Goal: Task Accomplishment & Management: Manage account settings

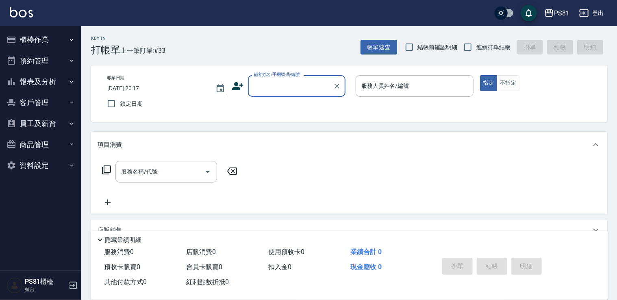
click at [51, 40] on button "櫃檯作業" at bounding box center [40, 39] width 75 height 21
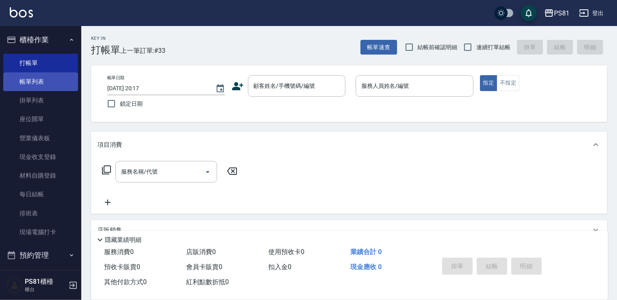
click at [56, 82] on link "帳單列表" at bounding box center [40, 81] width 75 height 19
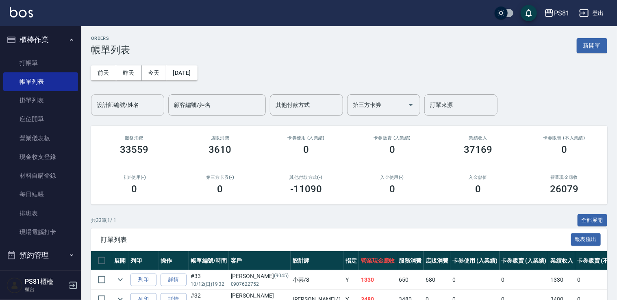
click at [114, 114] on div "設計師編號/姓名" at bounding box center [127, 105] width 73 height 22
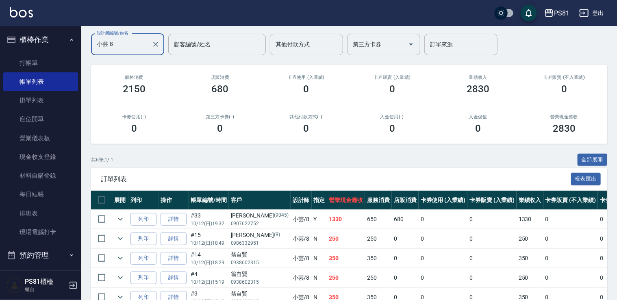
scroll to position [124, 0]
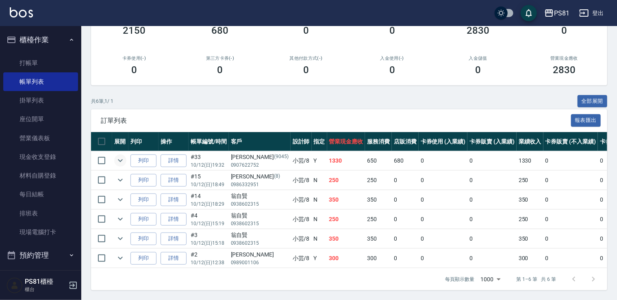
type input "小芸-8"
click at [119, 157] on icon "expand row" at bounding box center [120, 161] width 10 height 10
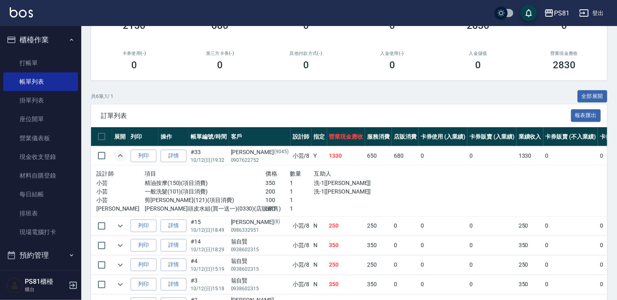
click at [119, 157] on icon "expand row" at bounding box center [120, 156] width 10 height 10
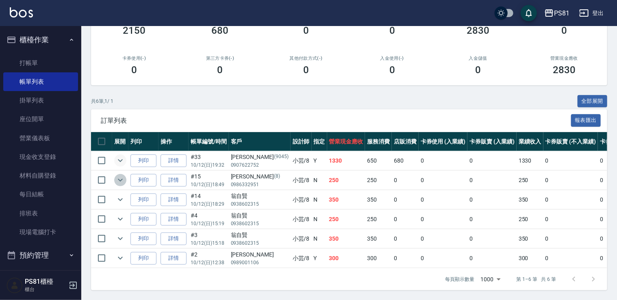
click at [120, 175] on icon "expand row" at bounding box center [120, 180] width 10 height 10
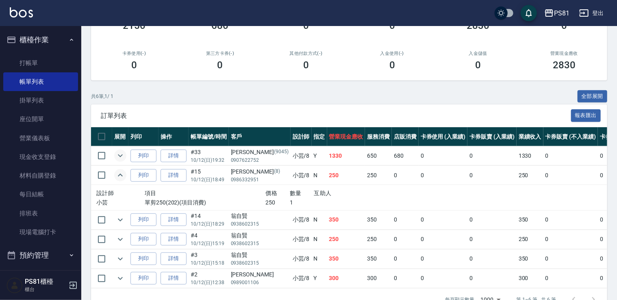
click at [120, 171] on icon "expand row" at bounding box center [120, 175] width 10 height 10
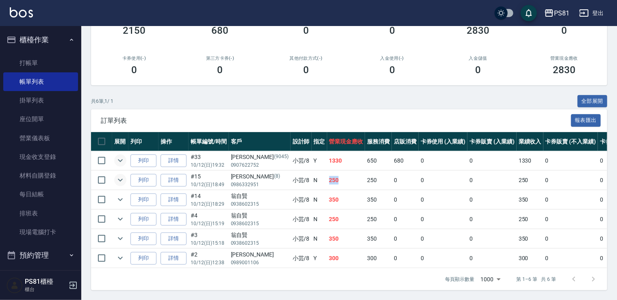
drag, startPoint x: 303, startPoint y: 172, endPoint x: 325, endPoint y: 175, distance: 22.5
click at [327, 175] on td "250" at bounding box center [346, 180] width 38 height 19
drag, startPoint x: 325, startPoint y: 175, endPoint x: 304, endPoint y: 189, distance: 25.8
click at [327, 190] on td "350" at bounding box center [346, 199] width 38 height 19
click at [290, 202] on td "小芸 /8" at bounding box center [300, 199] width 21 height 19
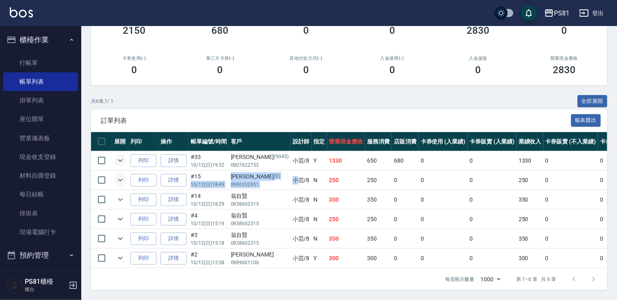
drag, startPoint x: 230, startPoint y: 174, endPoint x: 273, endPoint y: 178, distance: 42.9
click at [273, 178] on tr "列印 詳情 #15 10/12 (日) 18:49 [PERSON_NAME](8) 0986332951 小芸 /8 N 250 250 0 0 0 250…" at bounding box center [440, 180] width 698 height 19
drag, startPoint x: 273, startPoint y: 178, endPoint x: 256, endPoint y: 177, distance: 17.1
click at [256, 181] on p "0986332951" at bounding box center [260, 184] width 58 height 7
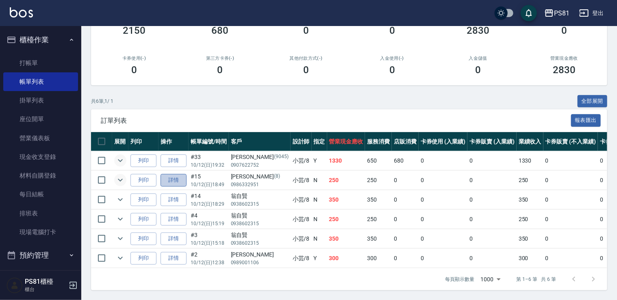
click at [176, 178] on link "詳情" at bounding box center [173, 180] width 26 height 13
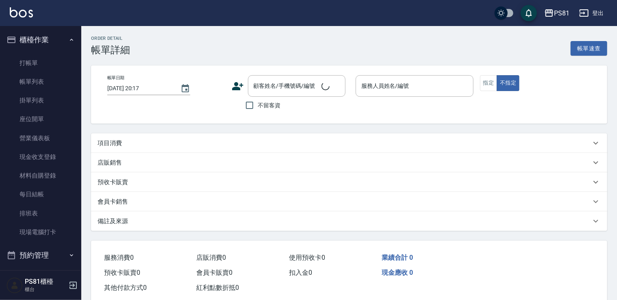
type input "[DATE] 18:49"
type input "小芸-8"
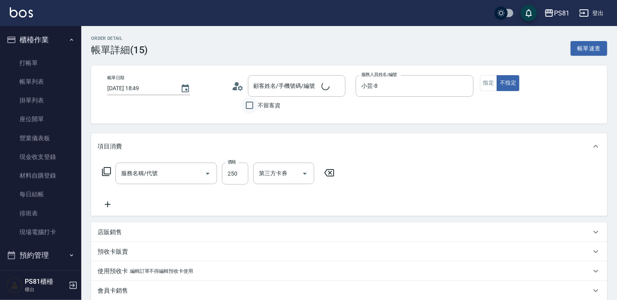
type input "單剪250(202)"
type input "[PERSON_NAME]/0986332951/8"
click at [335, 87] on icon "Clear" at bounding box center [337, 86] width 8 height 8
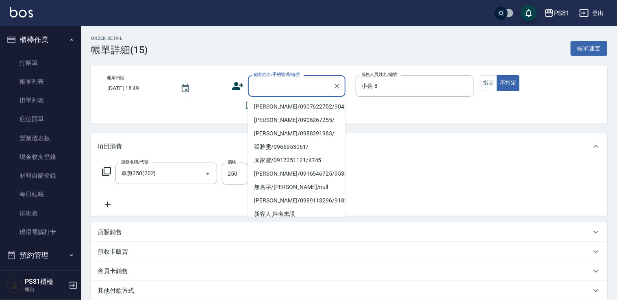
click at [298, 87] on input "顧客姓名/手機號碼/編號" at bounding box center [290, 86] width 78 height 14
click at [298, 85] on input "顧客姓名/手機號碼/編號" at bounding box center [290, 86] width 78 height 14
click at [293, 103] on li "[PERSON_NAME]/0976025353/" at bounding box center [297, 106] width 98 height 13
type input "[PERSON_NAME]/0976025353/"
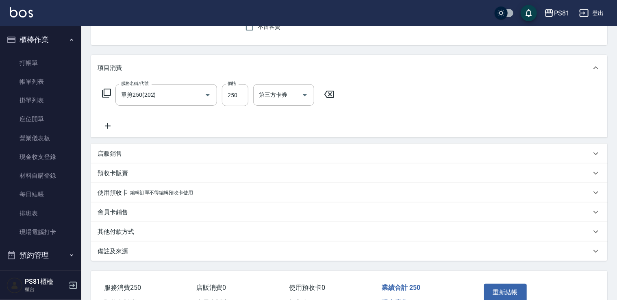
scroll to position [126, 0]
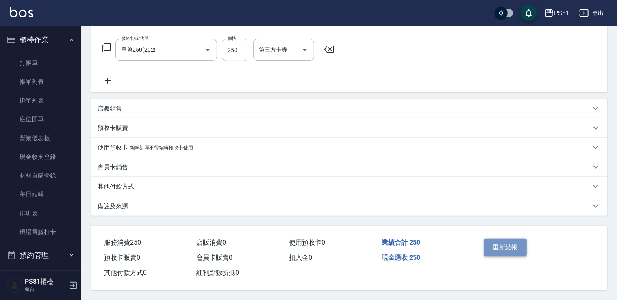
click at [503, 246] on button "重新結帳" at bounding box center [505, 246] width 43 height 17
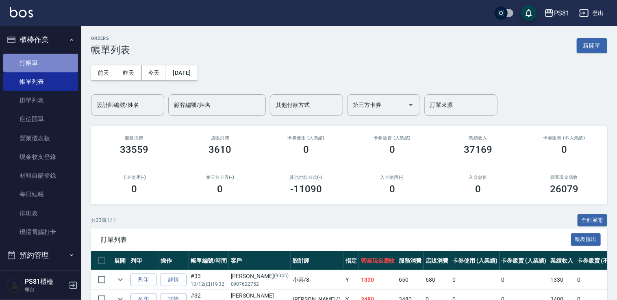
click at [63, 55] on link "打帳單" at bounding box center [40, 63] width 75 height 19
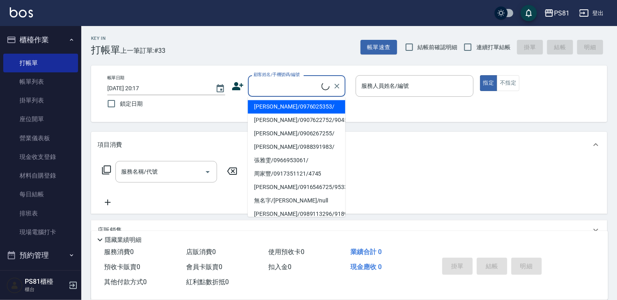
click at [298, 84] on input "顧客姓名/手機號碼/編號" at bounding box center [286, 86] width 70 height 14
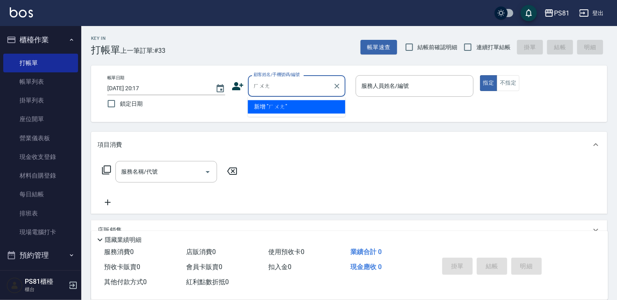
type input "荒"
type input "黃"
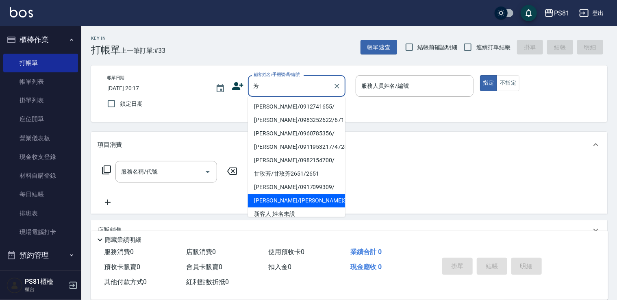
click at [316, 196] on li "[PERSON_NAME]/[PERSON_NAME]3656/3656" at bounding box center [297, 200] width 98 height 13
type input "[PERSON_NAME]/[PERSON_NAME]3656/3656"
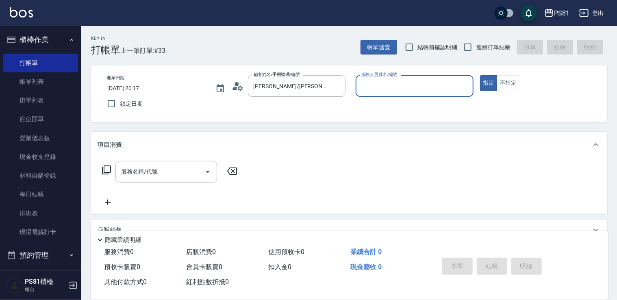
type input "[DEMOGRAPHIC_DATA]-2"
click at [464, 89] on icon "Clear" at bounding box center [465, 86] width 8 height 8
click at [463, 91] on input "服務人員姓名/編號" at bounding box center [414, 86] width 111 height 14
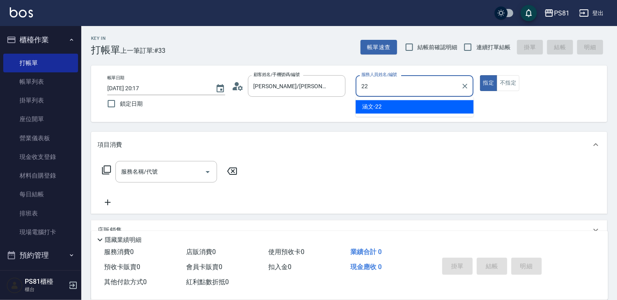
click at [375, 105] on span "涵文 -22" at bounding box center [372, 106] width 20 height 9
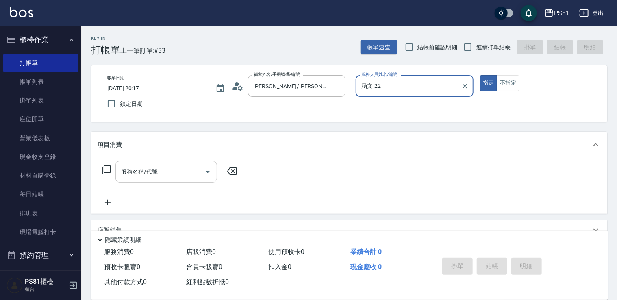
type input "涵文-22"
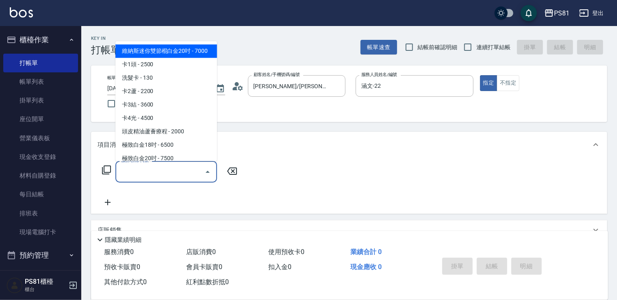
click at [140, 166] on div "服務名稱/代號 服務名稱/代號" at bounding box center [166, 172] width 102 height 22
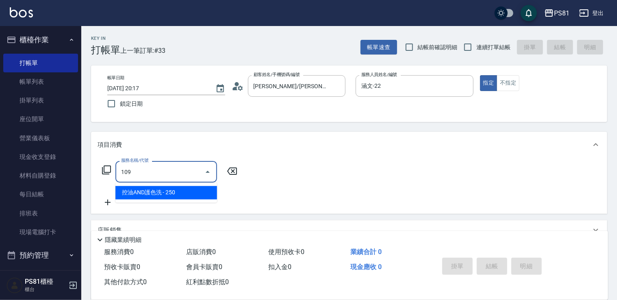
click at [200, 194] on span "控油AND護色洗 - 250" at bounding box center [166, 192] width 102 height 13
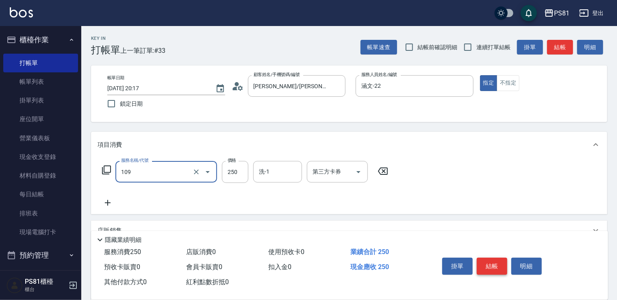
type input "控油AND護色洗(109)"
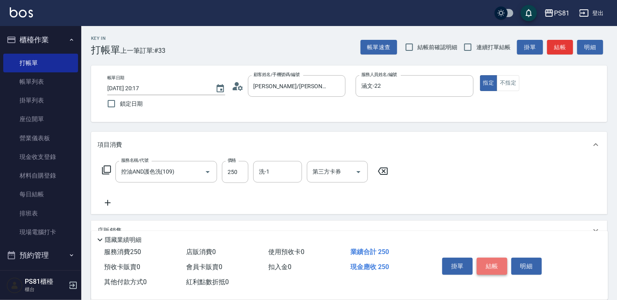
click at [486, 262] on button "結帳" at bounding box center [492, 266] width 30 height 17
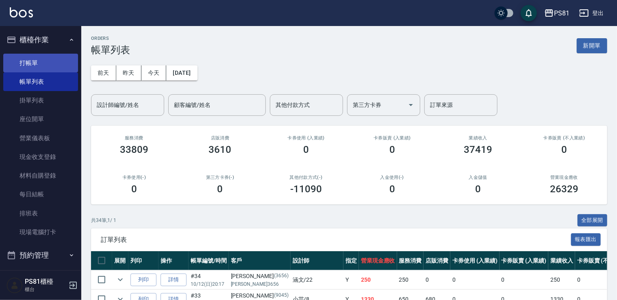
click at [39, 53] on ul "打帳單 帳單列表 掛單列表 座位開單 營業儀表板 現金收支登錄 材料自購登錄 每日結帳 排班表 現場電腦打卡" at bounding box center [40, 147] width 75 height 195
click at [39, 54] on link "打帳單" at bounding box center [40, 63] width 75 height 19
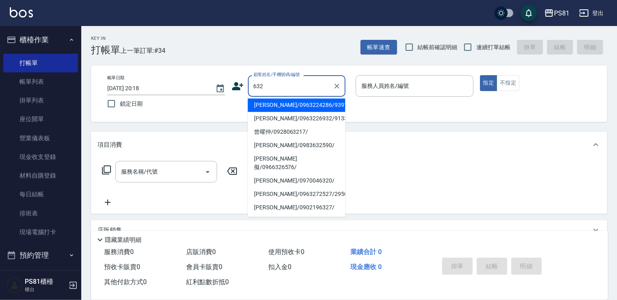
drag, startPoint x: 308, startPoint y: 176, endPoint x: 304, endPoint y: 181, distance: 5.5
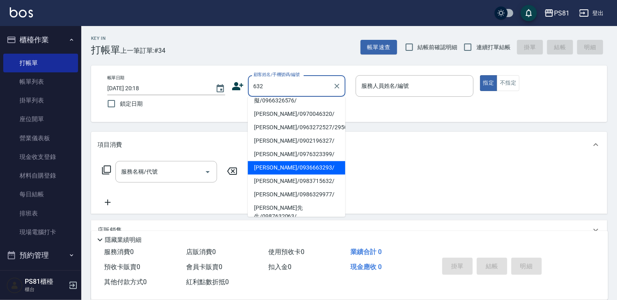
drag, startPoint x: 304, startPoint y: 181, endPoint x: 299, endPoint y: 178, distance: 6.0
click at [303, 188] on li "[PERSON_NAME]/0986329977/" at bounding box center [297, 194] width 98 height 13
type input "[PERSON_NAME]/0986329977/"
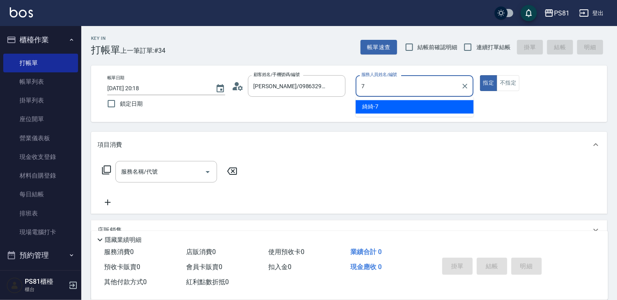
type input "綺綺-7"
type button "true"
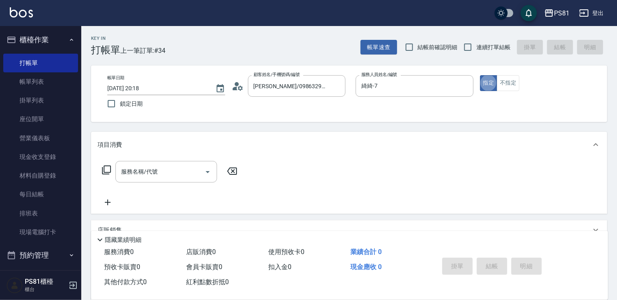
click at [506, 91] on div "帳單日期 [DATE] 20:18 鎖定日期 顧客姓名/手機號碼/編號 [PERSON_NAME]/0986329977/ 顧客姓名/手機號碼/編號 服務人員…" at bounding box center [349, 93] width 496 height 37
click at [510, 83] on button "不指定" at bounding box center [507, 83] width 23 height 16
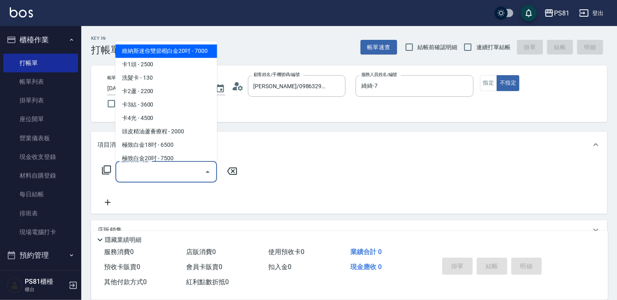
click at [189, 178] on input "服務名稱/代號" at bounding box center [160, 172] width 82 height 14
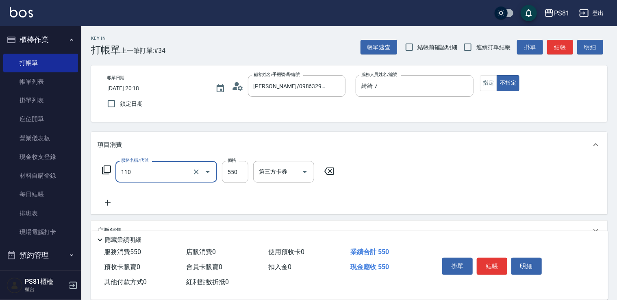
type input "去角質(抗油)(110)"
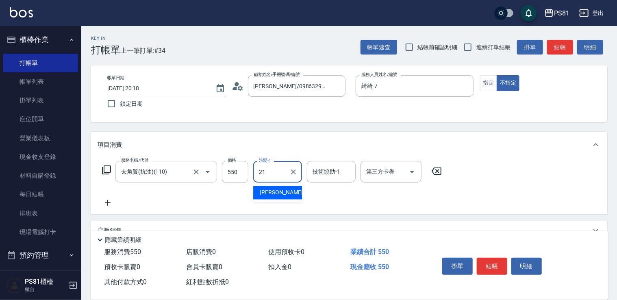
type input "Q比-21"
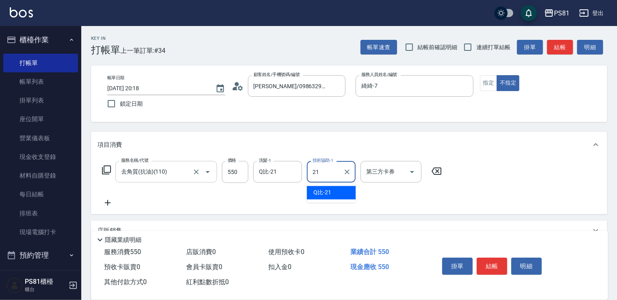
type input "21"
type input "Q比-21"
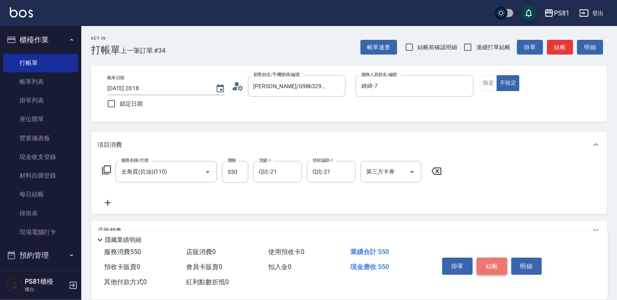
click at [486, 263] on button "結帳" at bounding box center [492, 266] width 30 height 17
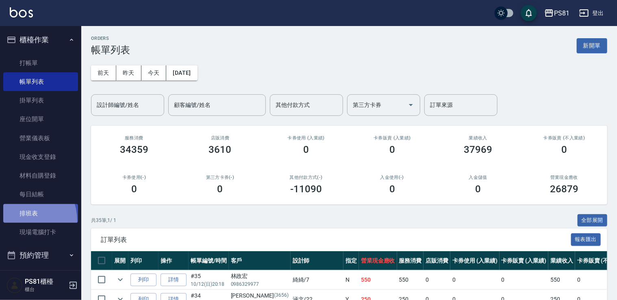
click at [21, 220] on link "排班表" at bounding box center [40, 213] width 75 height 19
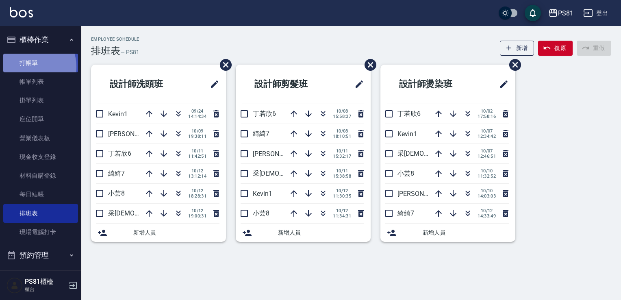
click at [31, 66] on link "打帳單" at bounding box center [40, 63] width 75 height 19
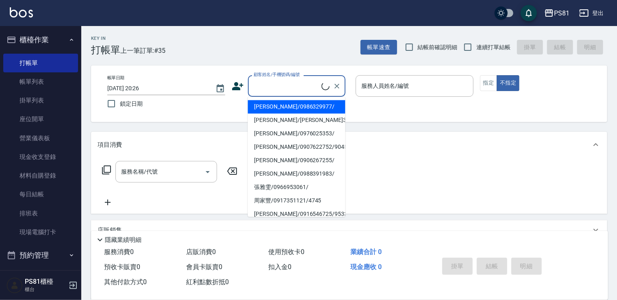
click at [263, 90] on input "顧客姓名/手機號碼/編號" at bounding box center [286, 86] width 70 height 14
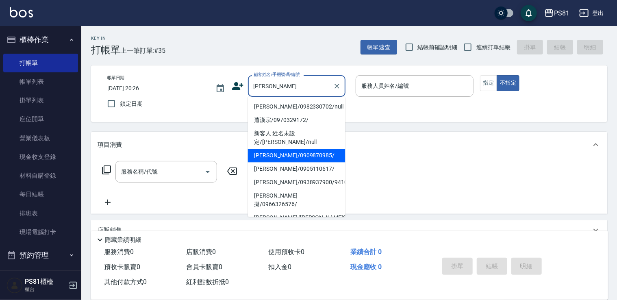
click at [323, 150] on li "[PERSON_NAME]/0909870985/" at bounding box center [297, 155] width 98 height 13
type input "[PERSON_NAME]/0909870985/"
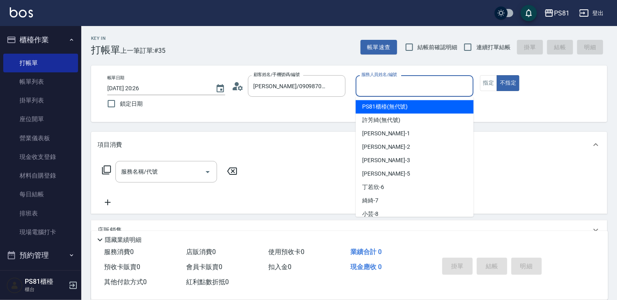
click at [432, 87] on input "服務人員姓名/編號" at bounding box center [414, 86] width 111 height 14
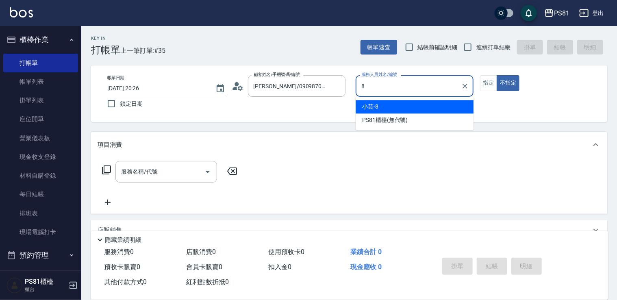
type input "小芸-8"
type button "false"
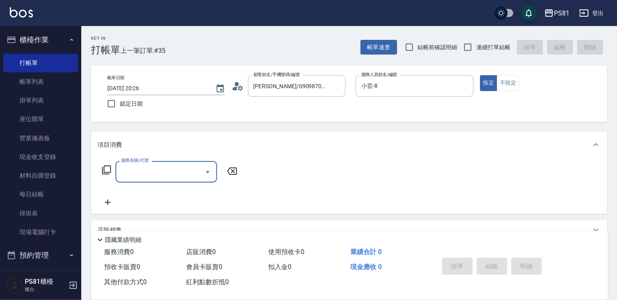
click at [482, 51] on label "連續打單結帳" at bounding box center [484, 47] width 51 height 17
click at [476, 51] on input "連續打單結帳" at bounding box center [467, 47] width 17 height 17
checkbox input "true"
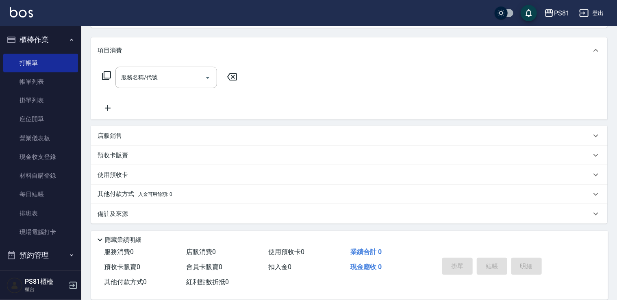
scroll to position [95, 0]
click at [125, 141] on div "店販銷售" at bounding box center [349, 136] width 516 height 20
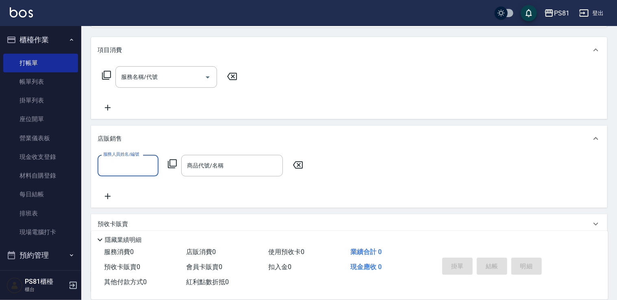
scroll to position [0, 0]
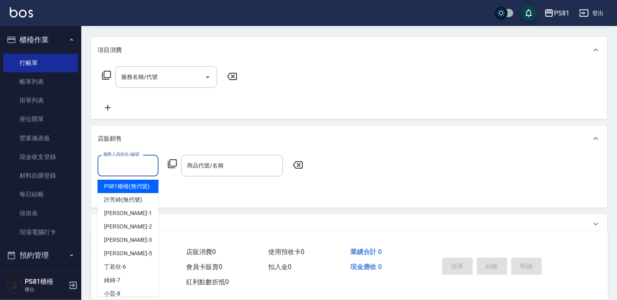
click at [137, 171] on input "服務人員姓名/編號" at bounding box center [128, 165] width 54 height 14
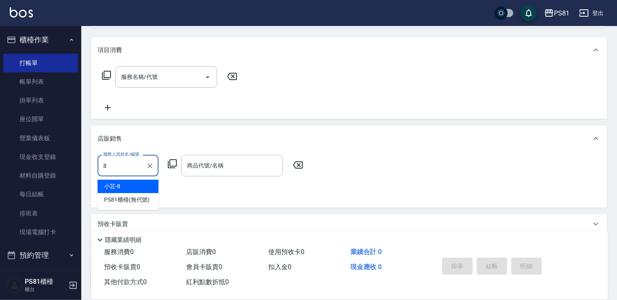
type input "小芸-8"
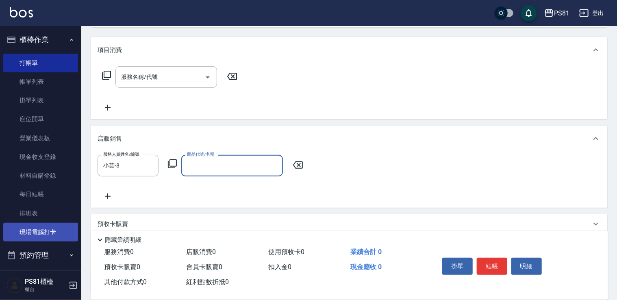
click at [19, 234] on link "現場電腦打卡" at bounding box center [40, 232] width 75 height 19
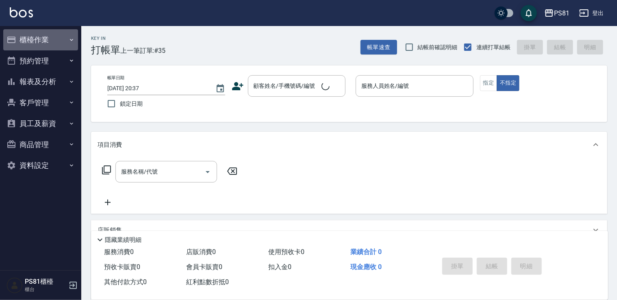
click at [40, 36] on button "櫃檯作業" at bounding box center [40, 39] width 75 height 21
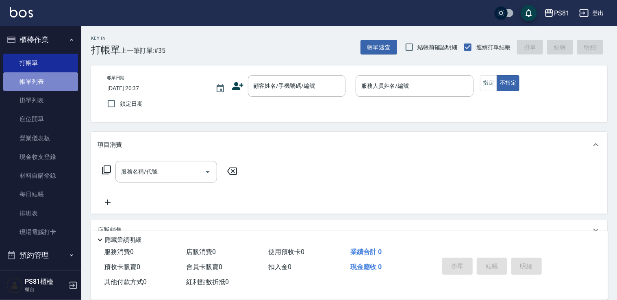
click at [49, 78] on link "帳單列表" at bounding box center [40, 81] width 75 height 19
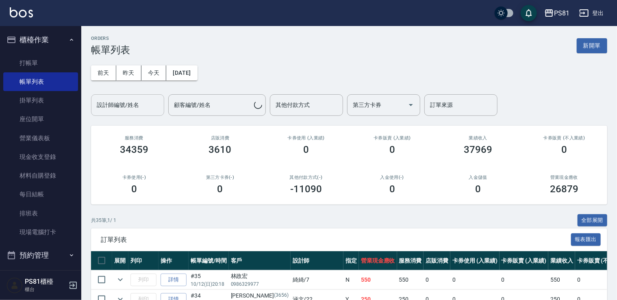
click at [127, 109] on input "設計師編號/姓名" at bounding box center [128, 105] width 66 height 14
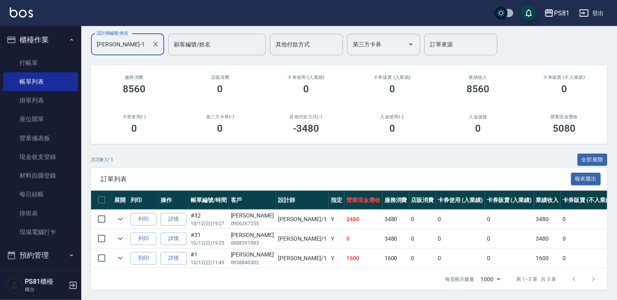
scroll to position [66, 0]
type input "Kevin-1"
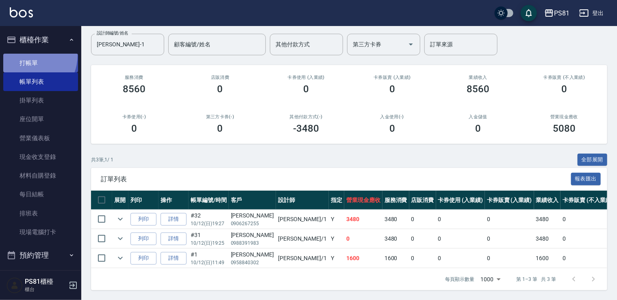
click at [24, 54] on link "打帳單" at bounding box center [40, 63] width 75 height 19
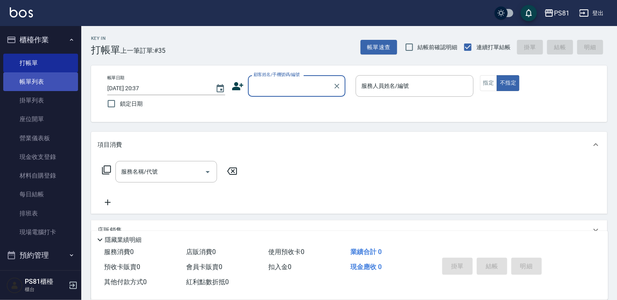
click at [43, 79] on link "帳單列表" at bounding box center [40, 81] width 75 height 19
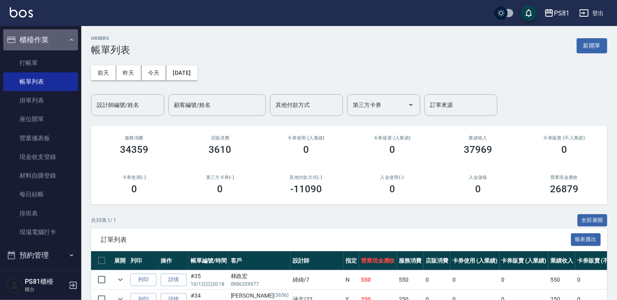
click at [53, 38] on button "櫃檯作業" at bounding box center [40, 39] width 75 height 21
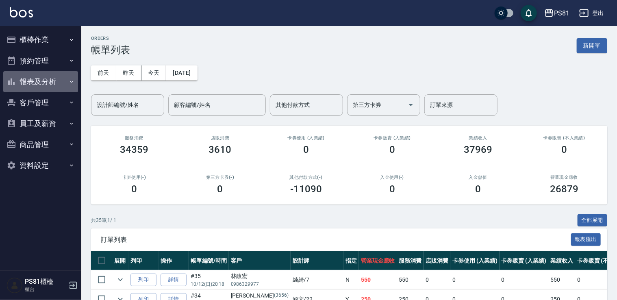
click at [36, 83] on button "報表及分析" at bounding box center [40, 81] width 75 height 21
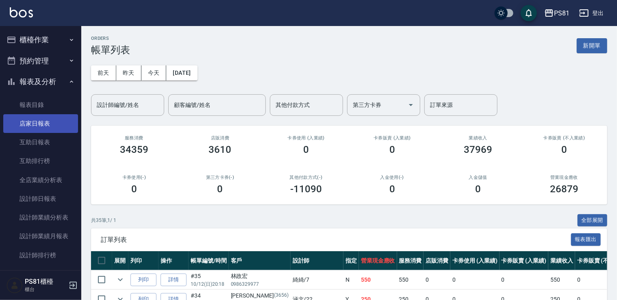
click at [46, 122] on link "店家日報表" at bounding box center [40, 123] width 75 height 19
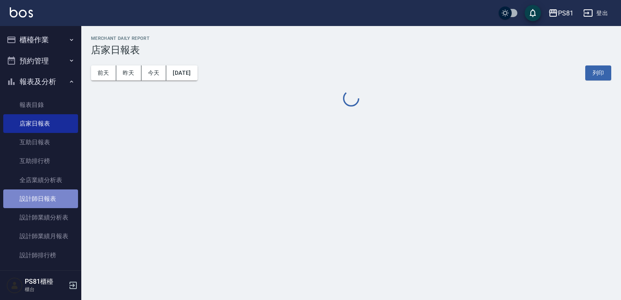
click at [49, 194] on link "設計師日報表" at bounding box center [40, 198] width 75 height 19
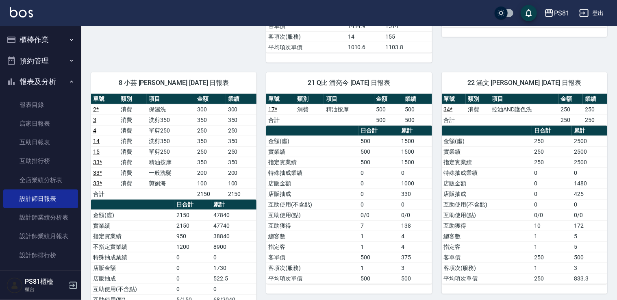
scroll to position [528, 0]
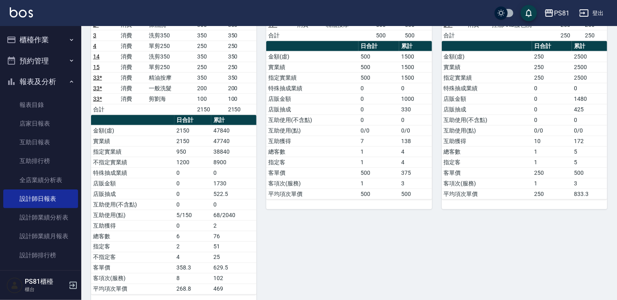
drag, startPoint x: 215, startPoint y: 126, endPoint x: 210, endPoint y: 126, distance: 4.5
click at [210, 136] on tr "實業績 2150 47740" at bounding box center [173, 141] width 165 height 11
click at [241, 146] on td "38840" at bounding box center [233, 151] width 45 height 11
drag, startPoint x: 213, startPoint y: 129, endPoint x: 233, endPoint y: 133, distance: 20.6
click at [233, 136] on td "47740" at bounding box center [233, 141] width 45 height 11
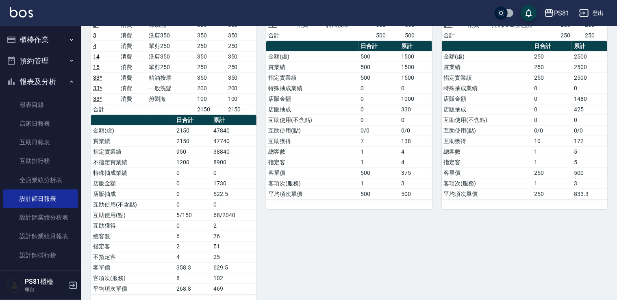
drag, startPoint x: 233, startPoint y: 133, endPoint x: 227, endPoint y: 169, distance: 36.7
click at [227, 178] on td "1730" at bounding box center [233, 183] width 45 height 11
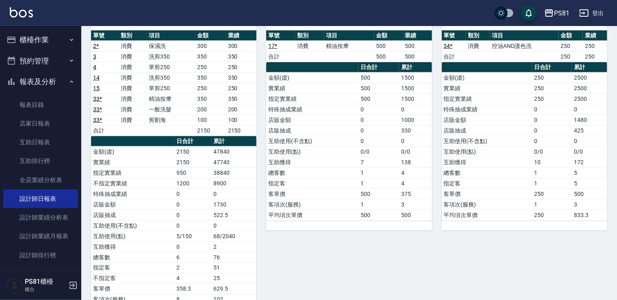
scroll to position [488, 0]
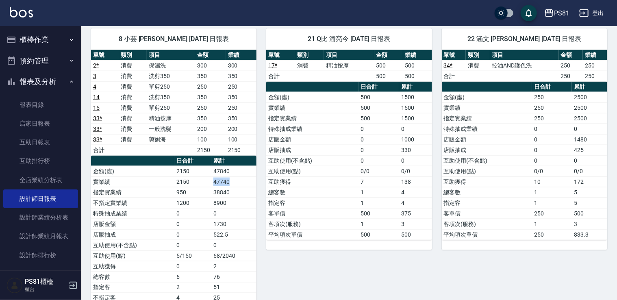
drag, startPoint x: 212, startPoint y: 166, endPoint x: 230, endPoint y: 165, distance: 17.1
click at [230, 176] on td "47740" at bounding box center [233, 181] width 45 height 11
drag, startPoint x: 230, startPoint y: 165, endPoint x: 227, endPoint y: 178, distance: 13.7
click at [227, 187] on td "38840" at bounding box center [233, 192] width 45 height 11
drag, startPoint x: 219, startPoint y: 171, endPoint x: 229, endPoint y: 169, distance: 10.0
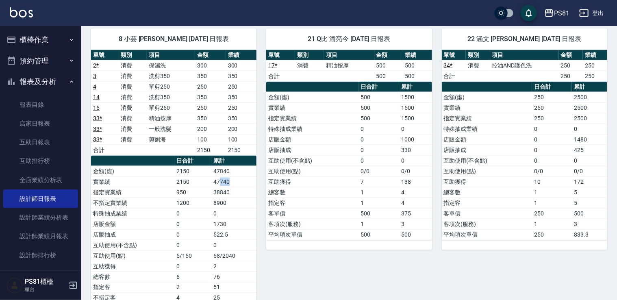
click at [229, 176] on td "47740" at bounding box center [233, 181] width 45 height 11
drag, startPoint x: 229, startPoint y: 169, endPoint x: 229, endPoint y: 175, distance: 6.1
click at [229, 187] on td "38840" at bounding box center [233, 192] width 45 height 11
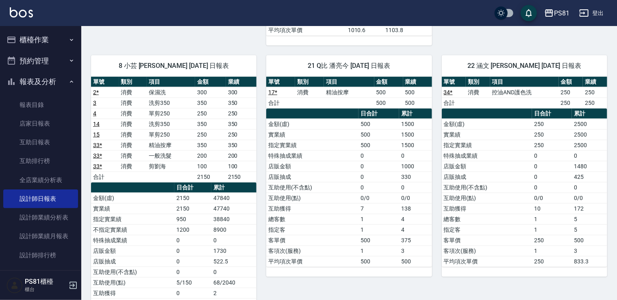
scroll to position [447, 0]
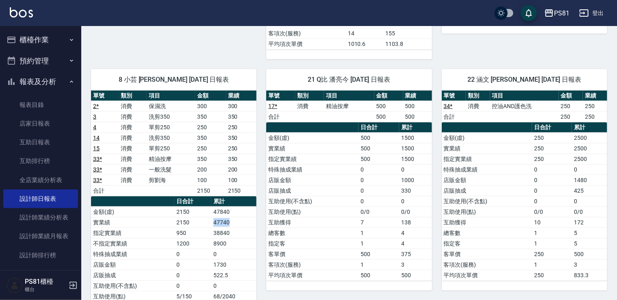
drag, startPoint x: 212, startPoint y: 210, endPoint x: 231, endPoint y: 210, distance: 19.1
click at [231, 217] on td "47740" at bounding box center [233, 222] width 45 height 11
drag, startPoint x: 231, startPoint y: 210, endPoint x: 229, endPoint y: 217, distance: 6.7
click at [229, 228] on td "38840" at bounding box center [233, 233] width 45 height 11
click at [31, 84] on button "報表及分析" at bounding box center [40, 81] width 75 height 21
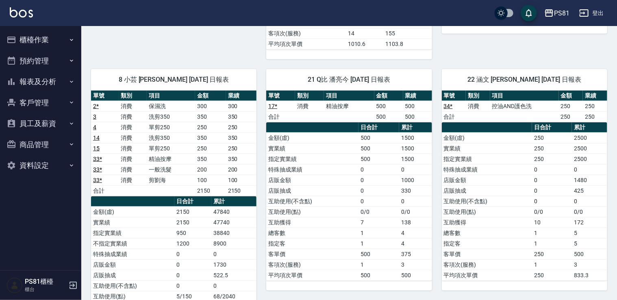
click at [37, 37] on button "櫃檯作業" at bounding box center [40, 39] width 75 height 21
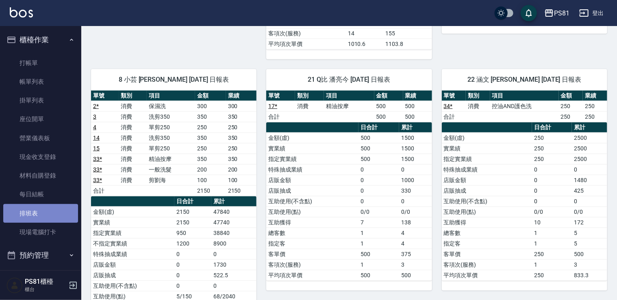
click at [51, 216] on link "排班表" at bounding box center [40, 213] width 75 height 19
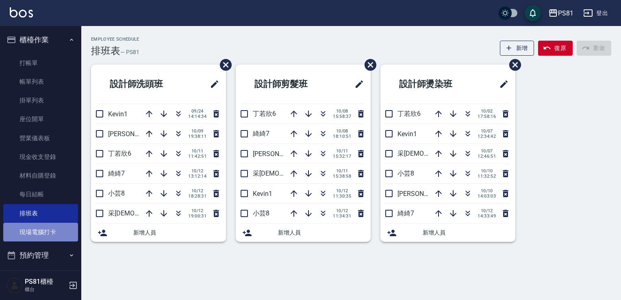
click at [65, 237] on link "現場電腦打卡" at bounding box center [40, 232] width 75 height 19
